Goal: Task Accomplishment & Management: Manage account settings

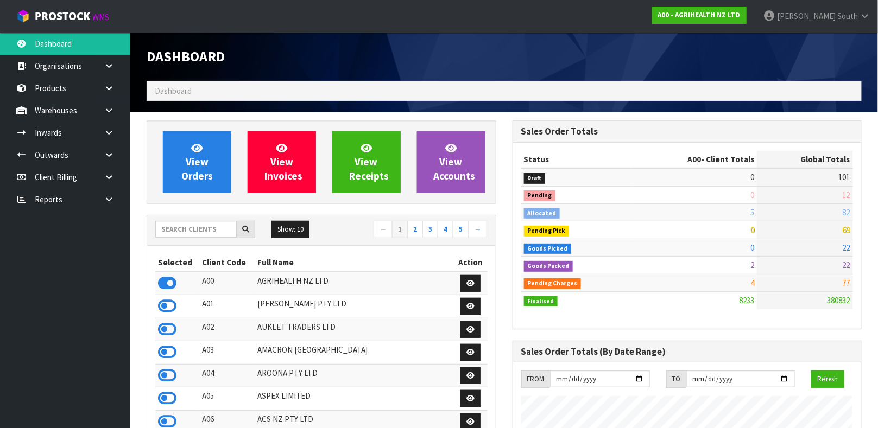
scroll to position [824, 365]
click at [171, 418] on icon at bounding box center [167, 422] width 18 height 16
click at [67, 90] on link "Products" at bounding box center [65, 88] width 130 height 22
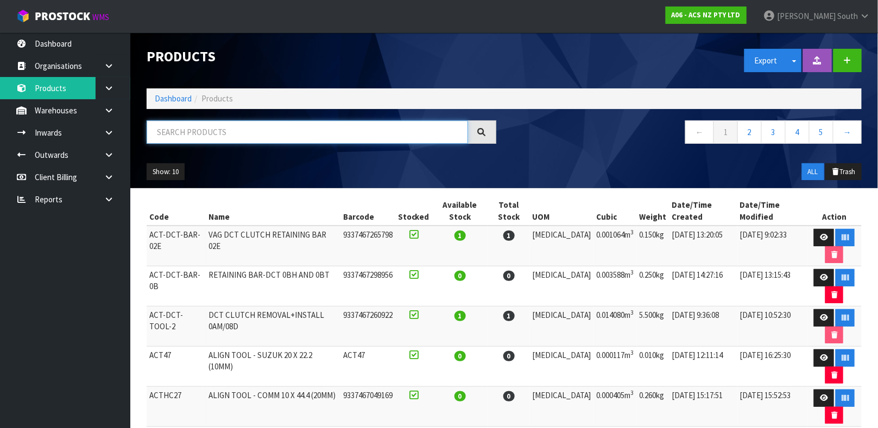
click at [206, 143] on input "text" at bounding box center [307, 132] width 321 height 23
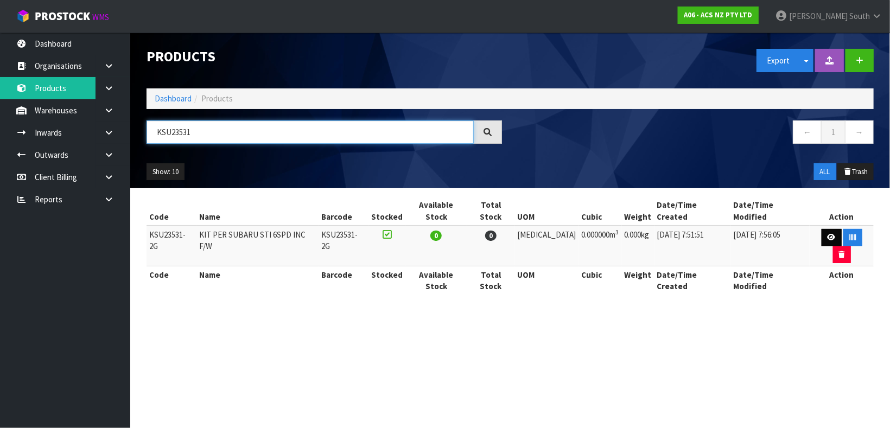
type input "KSU23531"
click at [822, 229] on link at bounding box center [832, 237] width 20 height 17
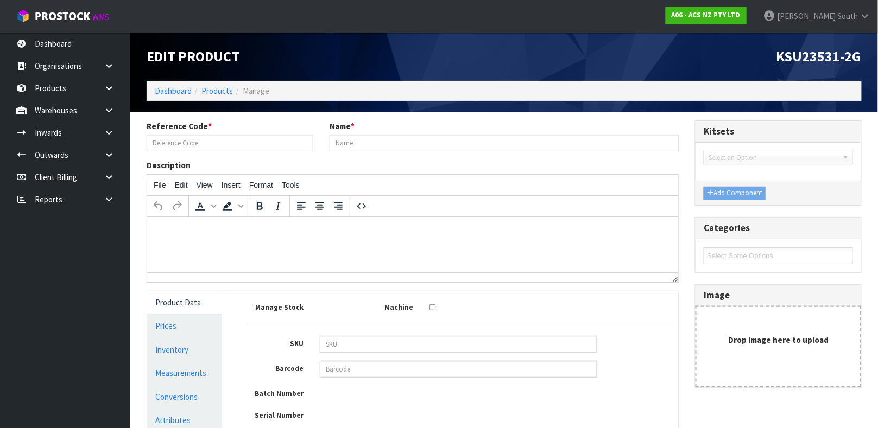
type input "KSU23531-2G"
type input "KIT PER SUBARU STI 6SPD INC F/W"
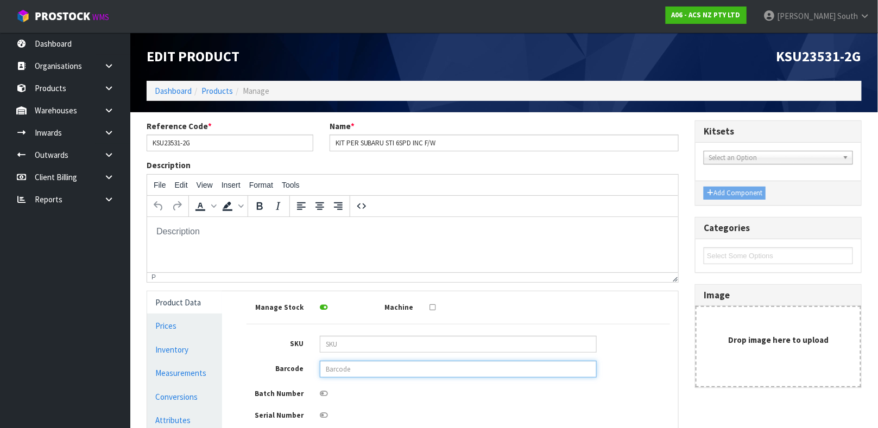
click at [372, 376] on input "text" at bounding box center [458, 369] width 277 height 17
type input "9337467219555"
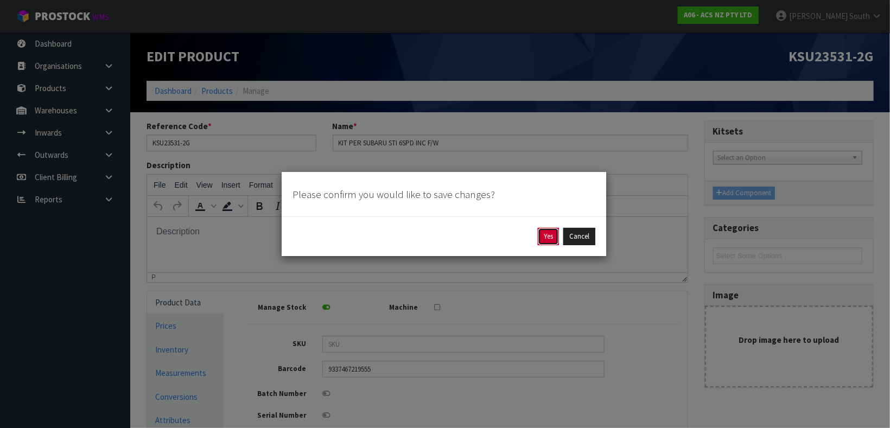
click at [540, 235] on button "Yes" at bounding box center [548, 236] width 21 height 17
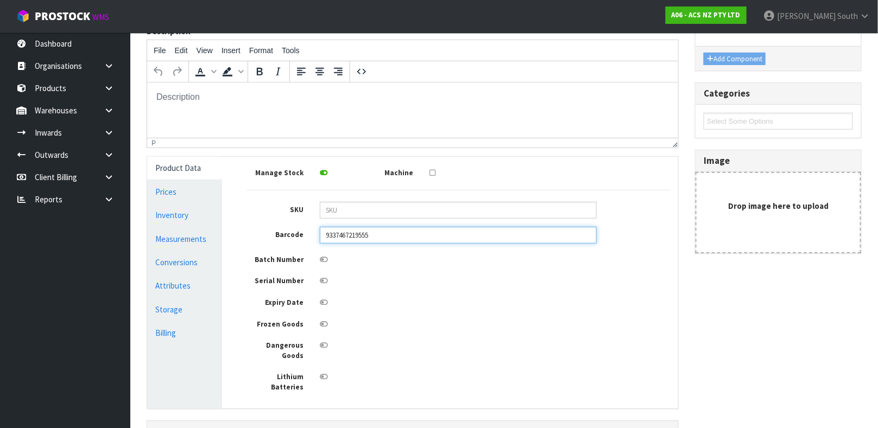
scroll to position [175, 0]
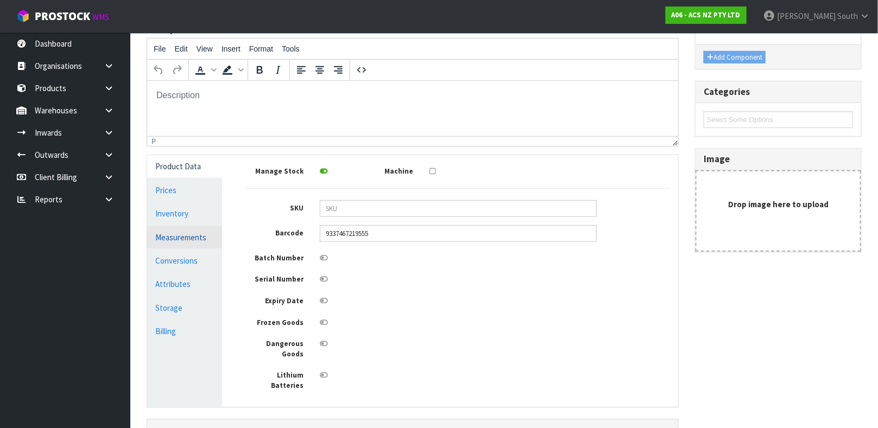
click at [188, 229] on link "Measurements" at bounding box center [184, 237] width 75 height 22
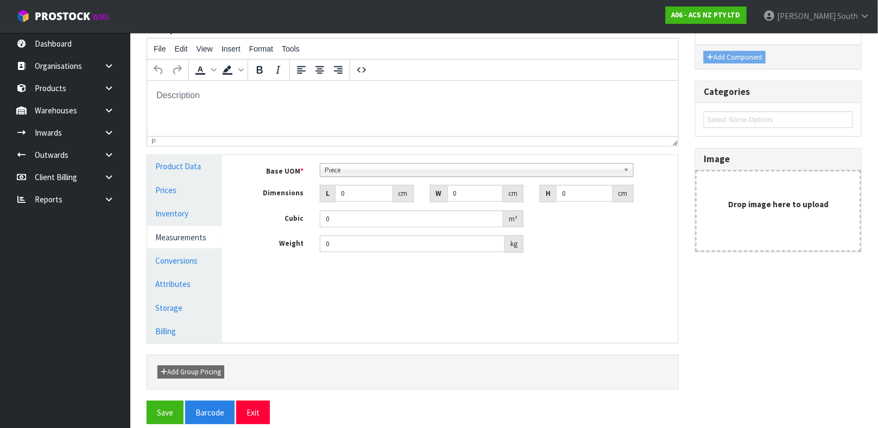
scroll to position [208, 0]
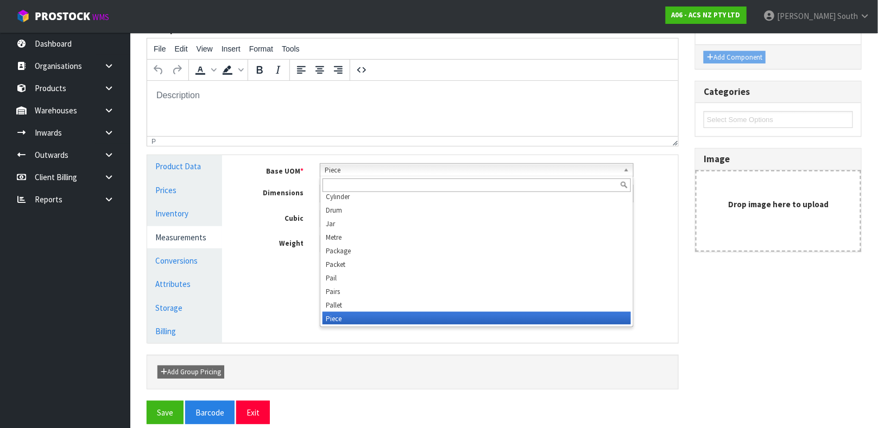
click at [350, 174] on span "Piece" at bounding box center [472, 170] width 294 height 13
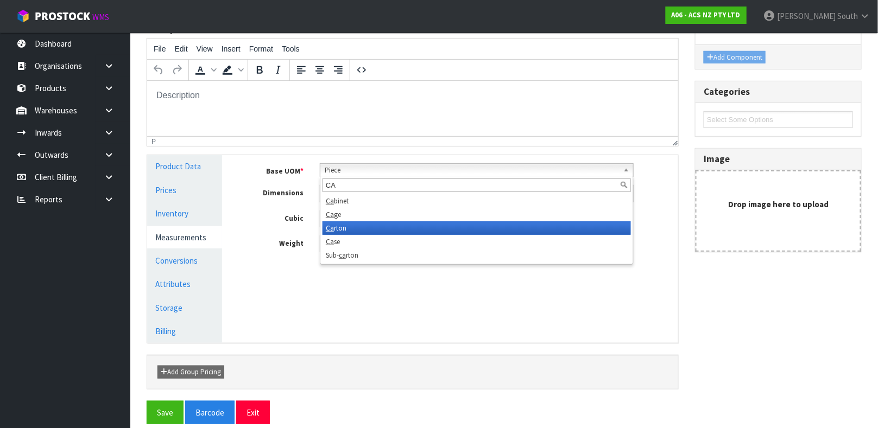
type input "CA"
click at [351, 230] on li "Ca rton" at bounding box center [476, 228] width 308 height 14
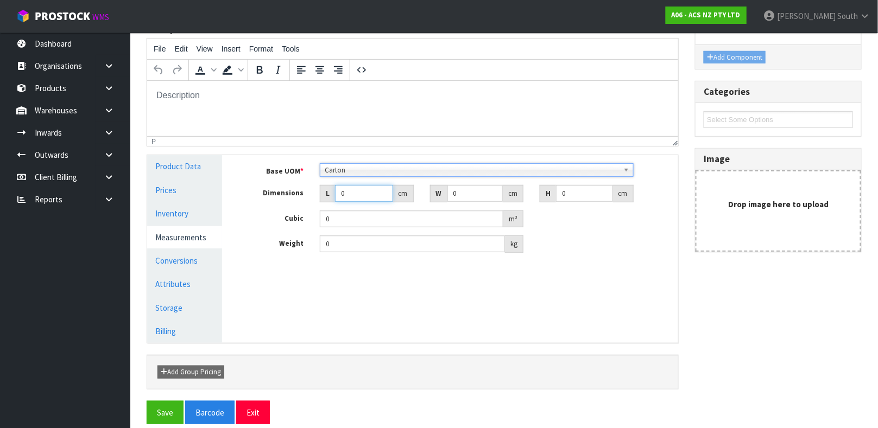
click at [365, 190] on input "0" at bounding box center [364, 193] width 58 height 17
type input "0.000001"
type input "38"
type input "40"
type input "1"
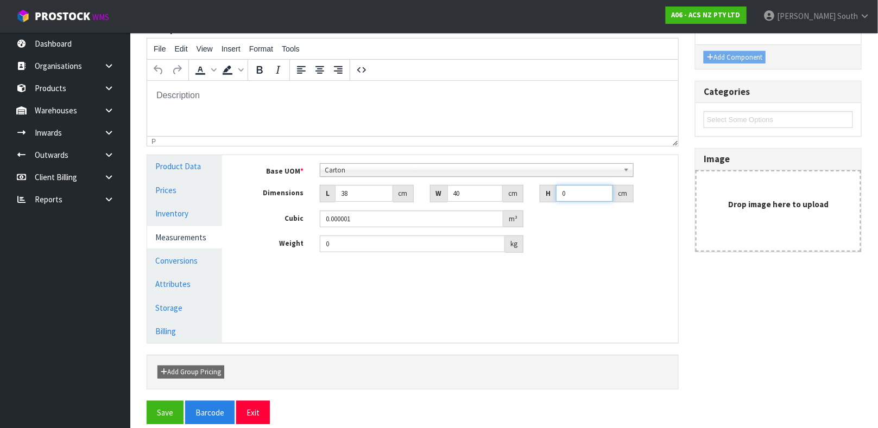
type input "0.00152"
type input "11"
type input "0.01672"
type input "11"
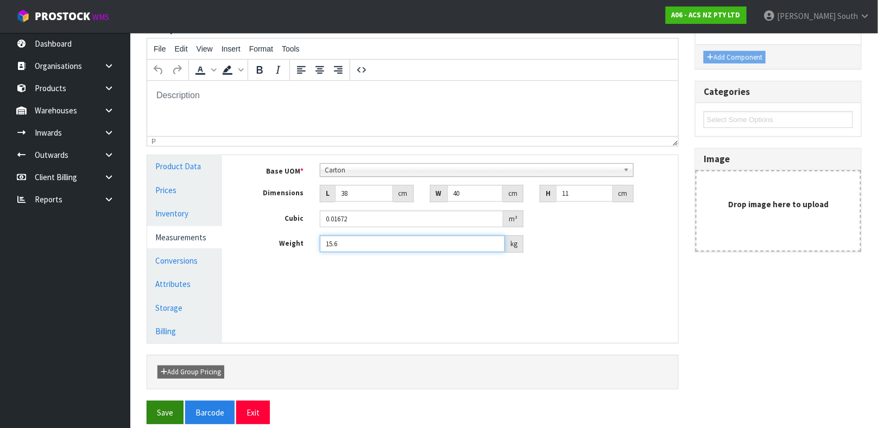
type input "15.6"
click at [161, 404] on button "Save" at bounding box center [165, 412] width 37 height 23
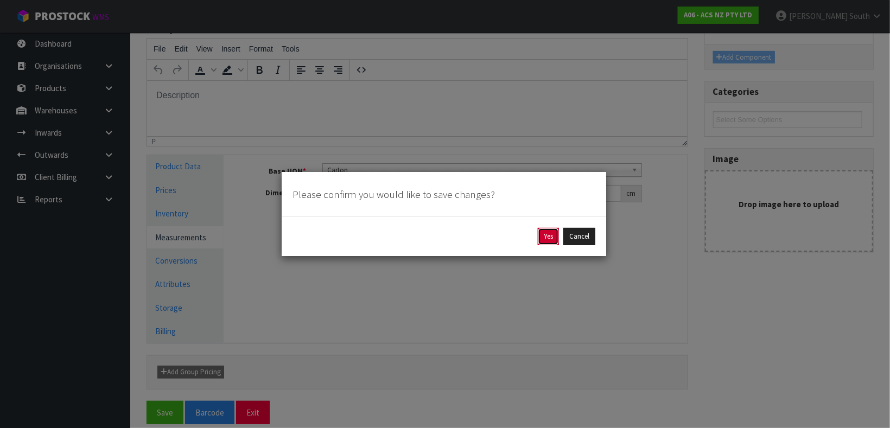
click at [549, 234] on button "Yes" at bounding box center [548, 236] width 21 height 17
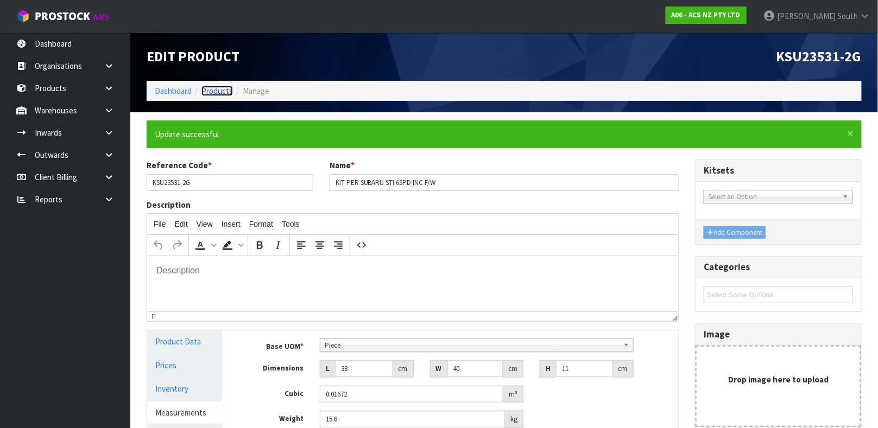
click at [207, 94] on link "Products" at bounding box center [216, 91] width 31 height 10
